Goal: Information Seeking & Learning: Learn about a topic

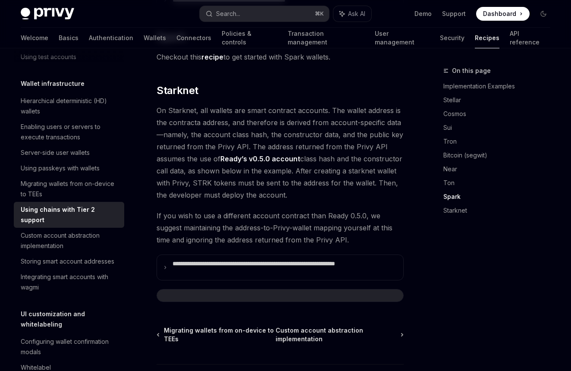
scroll to position [1266, 0]
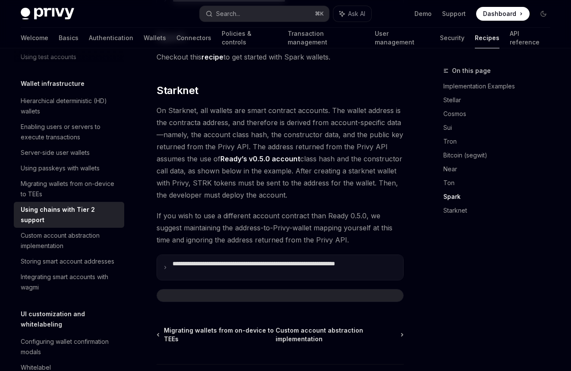
click at [179, 260] on p "**********" at bounding box center [285, 267] width 225 height 15
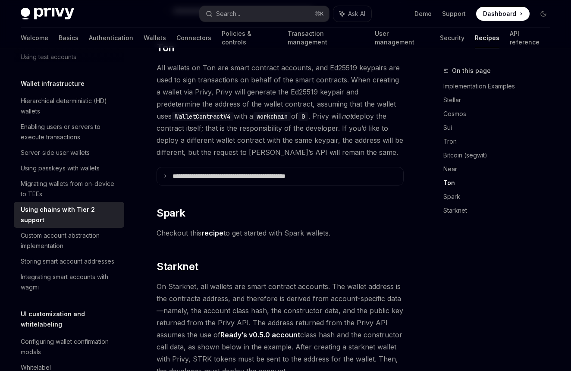
scroll to position [1165, 0]
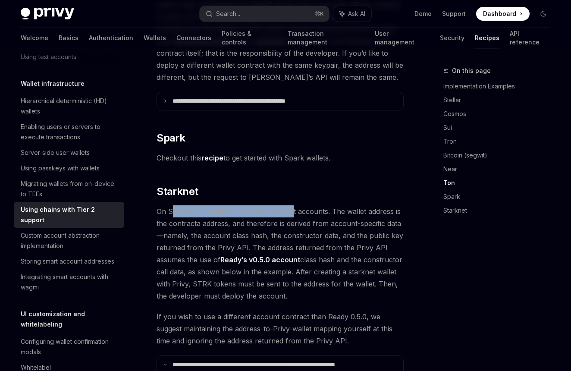
drag, startPoint x: 173, startPoint y: 201, endPoint x: 290, endPoint y: 201, distance: 116.5
click at [290, 205] on span "On Starknet, all wallets are smart contract accounts. The wallet address is the…" at bounding box center [280, 253] width 247 height 97
click at [303, 205] on span "On Starknet, all wallets are smart contract accounts. The wallet address is the…" at bounding box center [280, 253] width 247 height 97
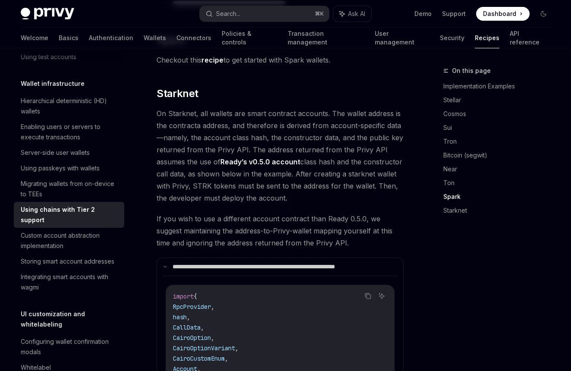
scroll to position [1264, 0]
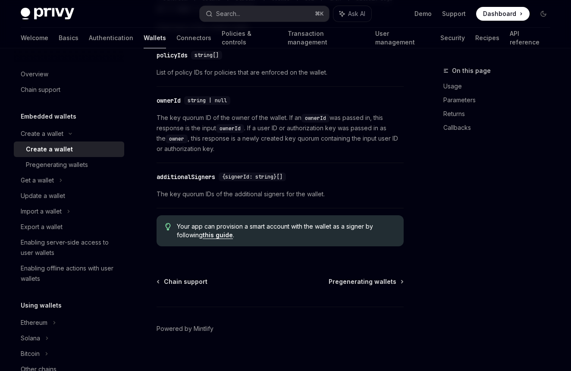
scroll to position [1103, 0]
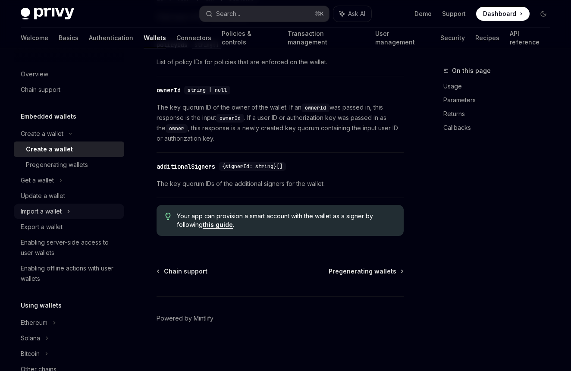
click at [72, 214] on div "Import a wallet" at bounding box center [69, 212] width 110 height 16
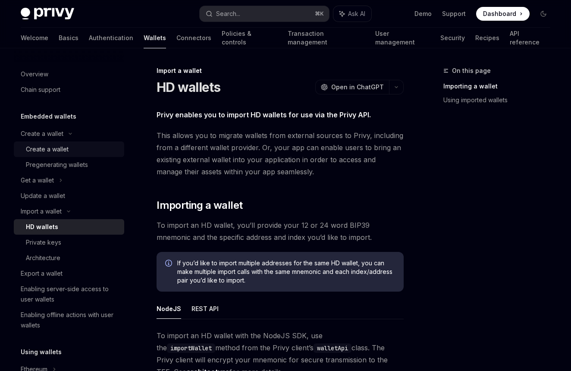
click at [69, 153] on div "Create a wallet" at bounding box center [72, 149] width 93 height 10
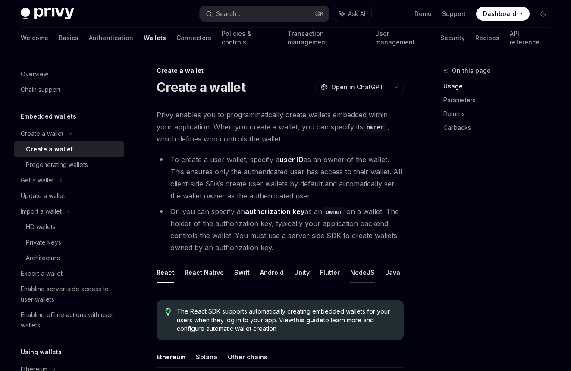
click at [367, 277] on button "NodeJS" at bounding box center [362, 272] width 25 height 20
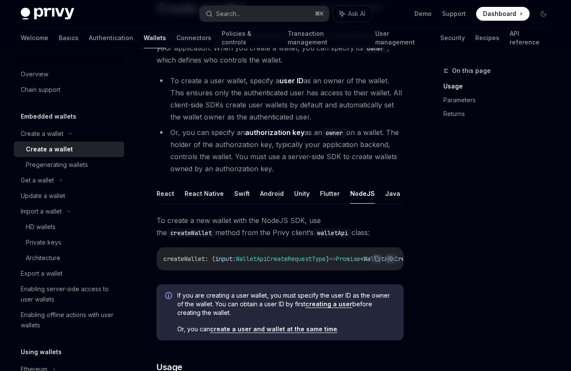
scroll to position [79, 0]
click at [82, 164] on div "Pregenerating wallets" at bounding box center [57, 165] width 62 height 10
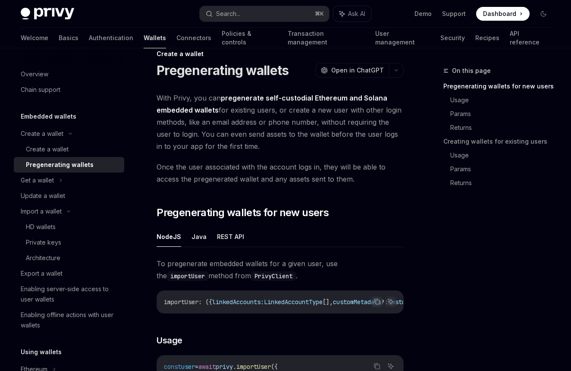
scroll to position [17, 0]
click at [67, 180] on div "Get a wallet" at bounding box center [69, 181] width 110 height 16
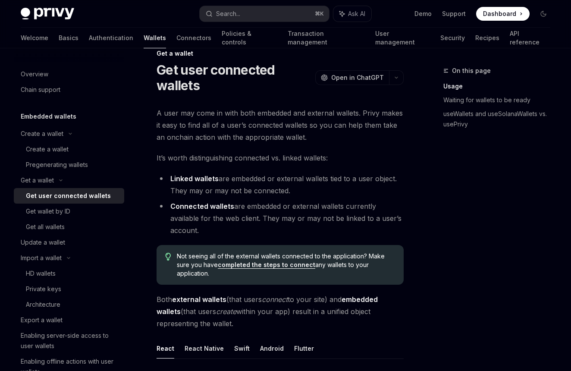
click at [265, 75] on h1 "Get user connected wallets" at bounding box center [234, 77] width 155 height 31
click at [71, 240] on div "Update a wallet" at bounding box center [70, 242] width 98 height 10
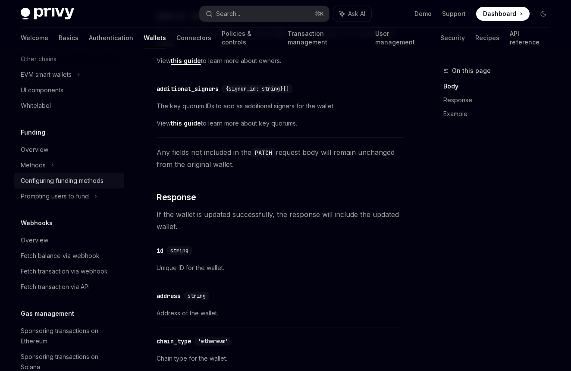
scroll to position [397, 0]
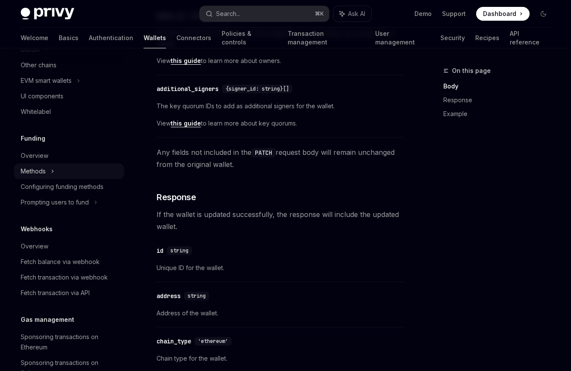
type textarea "*"
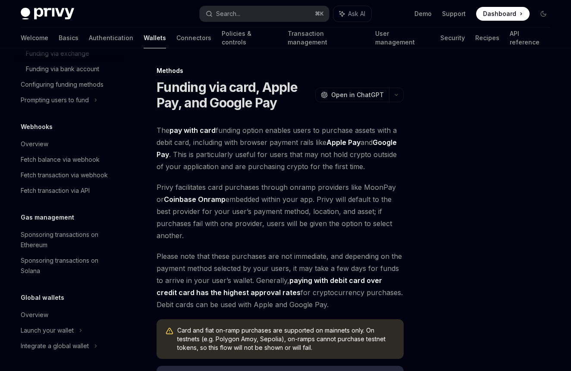
scroll to position [572, 0]
